Goal: Information Seeking & Learning: Check status

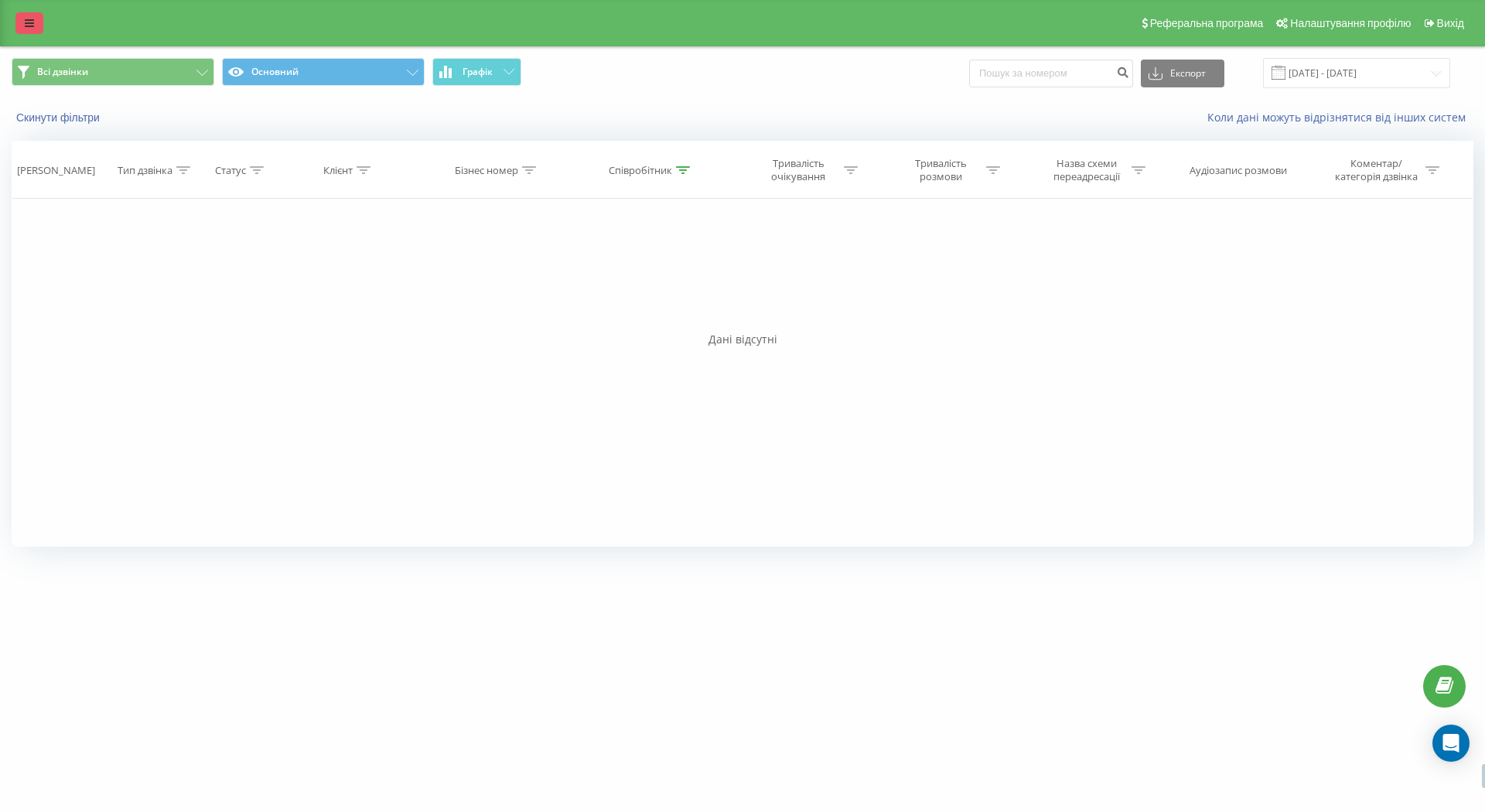
click at [29, 26] on icon at bounding box center [29, 24] width 9 height 11
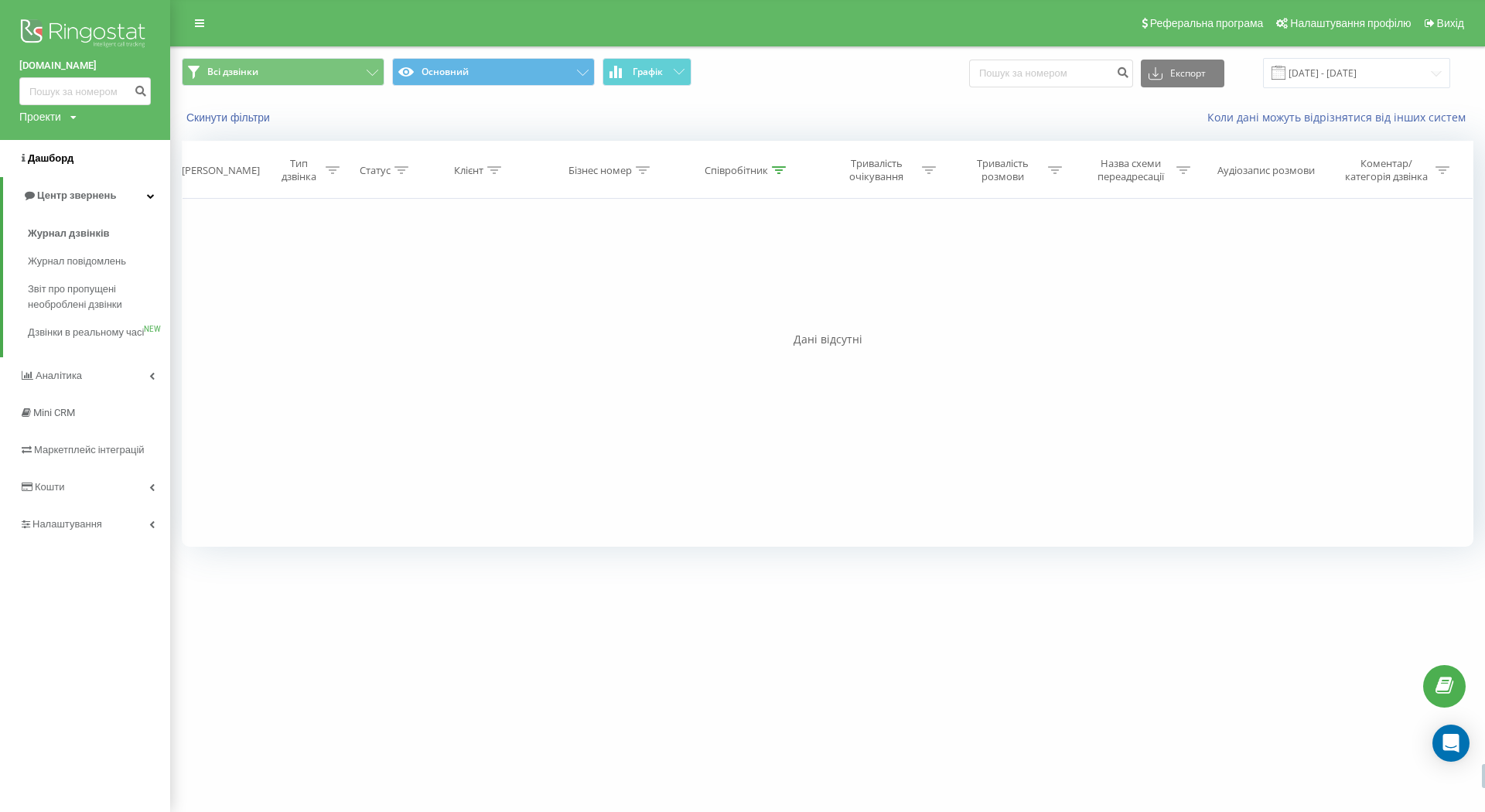
click at [52, 162] on span "Дашборд" at bounding box center [50, 158] width 46 height 12
click at [69, 231] on span "Журнал дзвінків" at bounding box center [68, 234] width 82 height 16
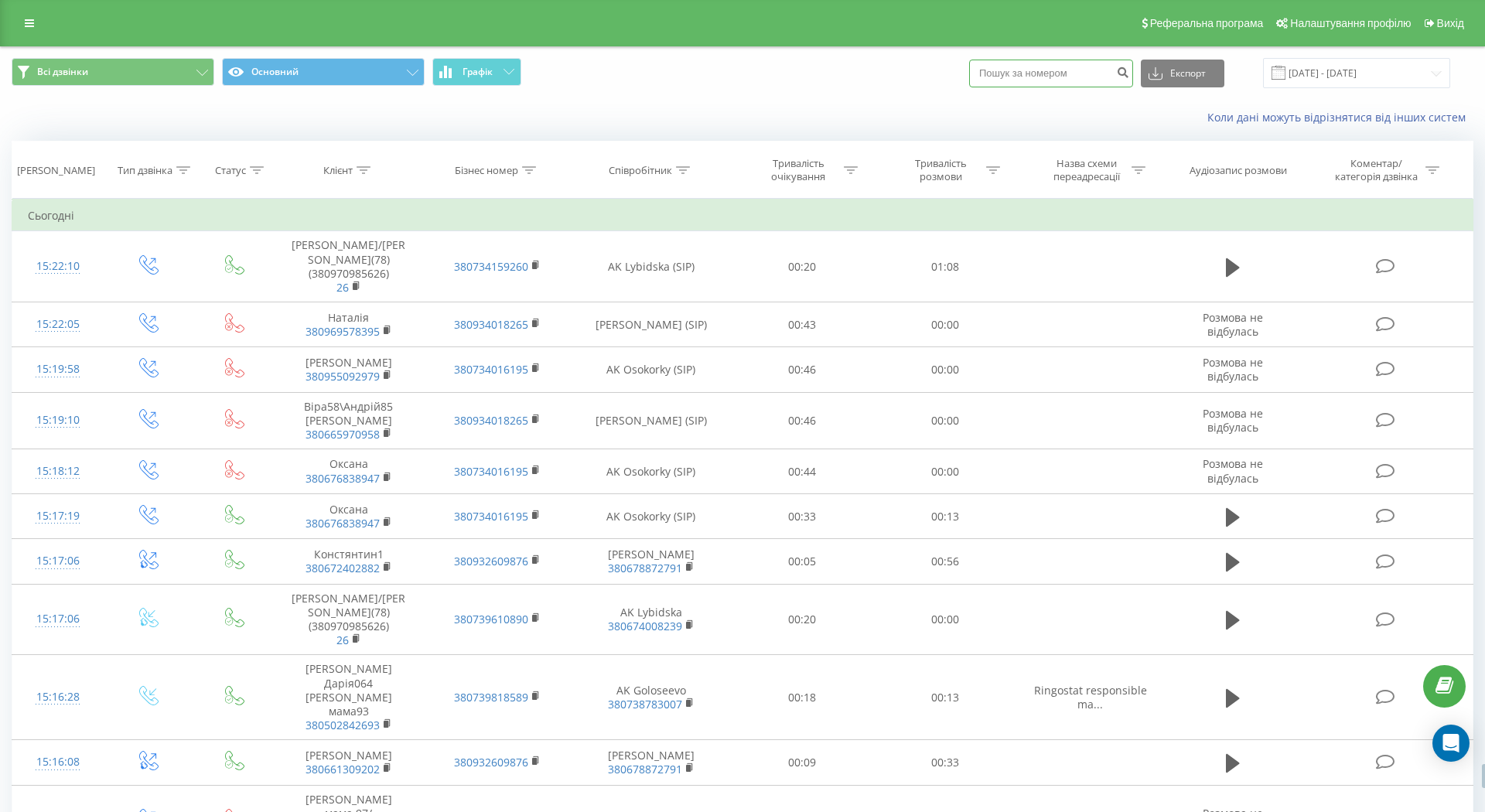
click at [1029, 80] on input at bounding box center [1051, 73] width 164 height 28
type input "380502842693"
